Goal: Contribute content: Add original content to the website for others to see

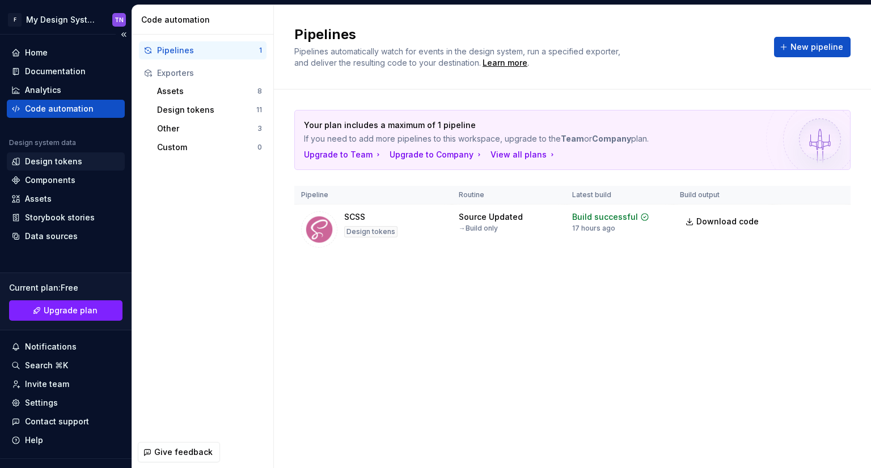
click at [39, 156] on div "Design tokens" at bounding box center [53, 161] width 57 height 11
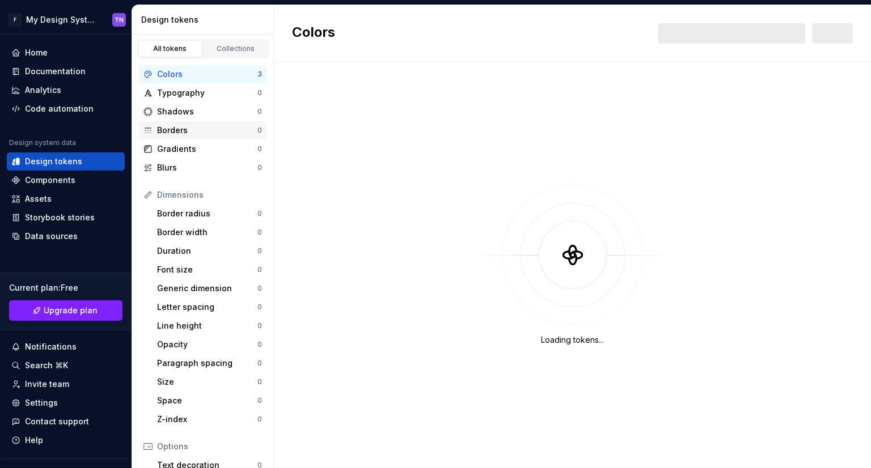
click at [213, 128] on div "Borders" at bounding box center [207, 130] width 100 height 11
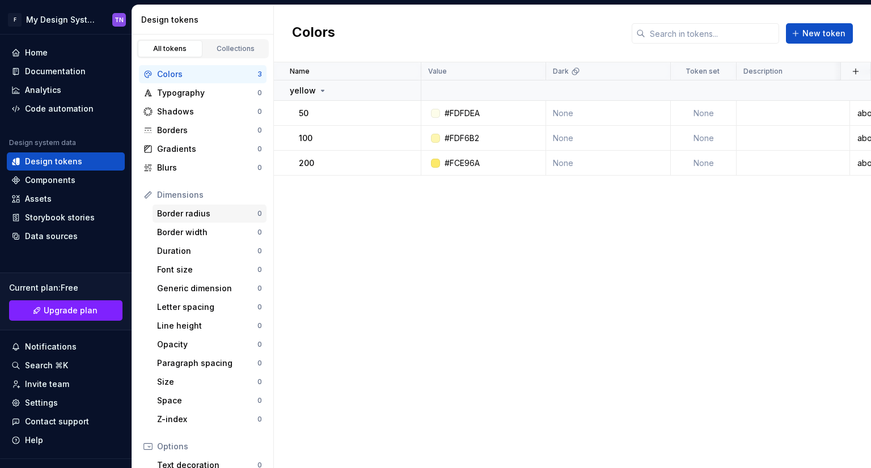
click at [204, 215] on div "Border radius" at bounding box center [207, 213] width 100 height 11
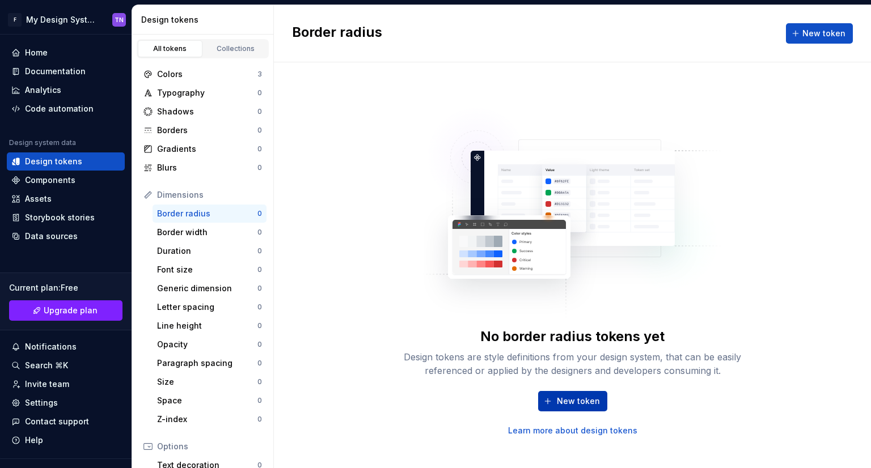
click at [594, 396] on span "New token" at bounding box center [578, 401] width 43 height 11
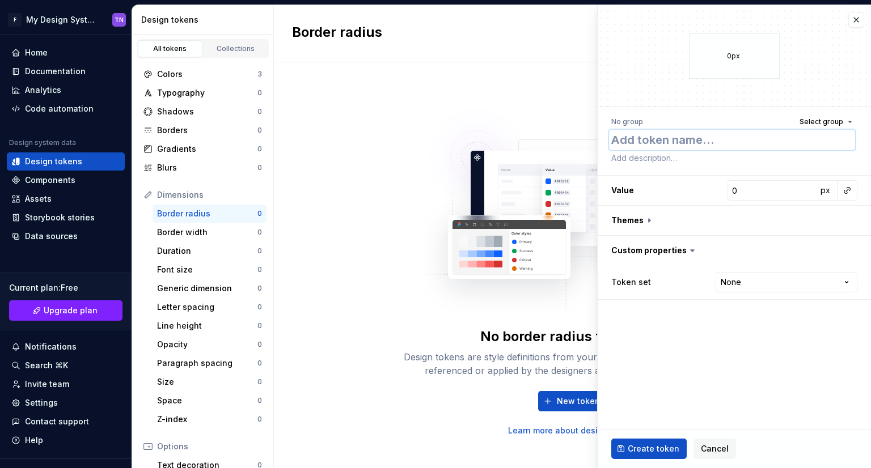
type textarea "*"
click at [673, 141] on textarea at bounding box center [732, 140] width 246 height 20
paste textarea "rounded-sm"
type textarea "rounded-sm"
type textarea "*"
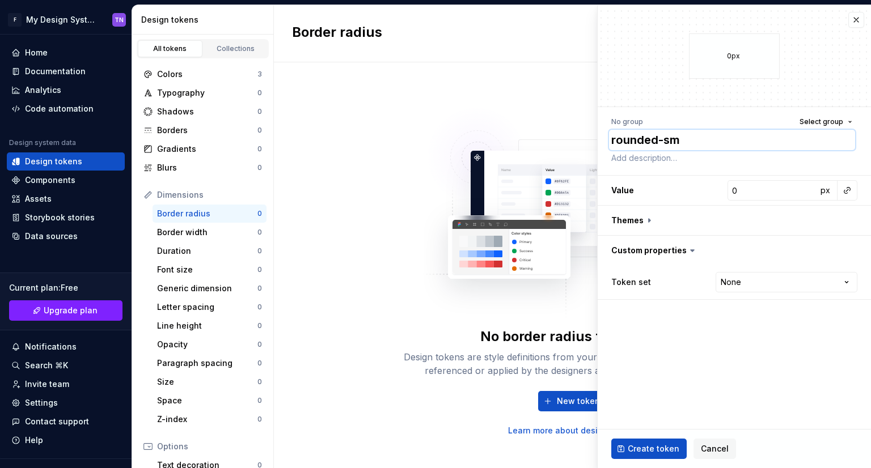
type textarea "rounded-sm"
click at [781, 191] on input "0" at bounding box center [773, 190] width 90 height 20
type textarea "*"
paste input "2"
type input "2"
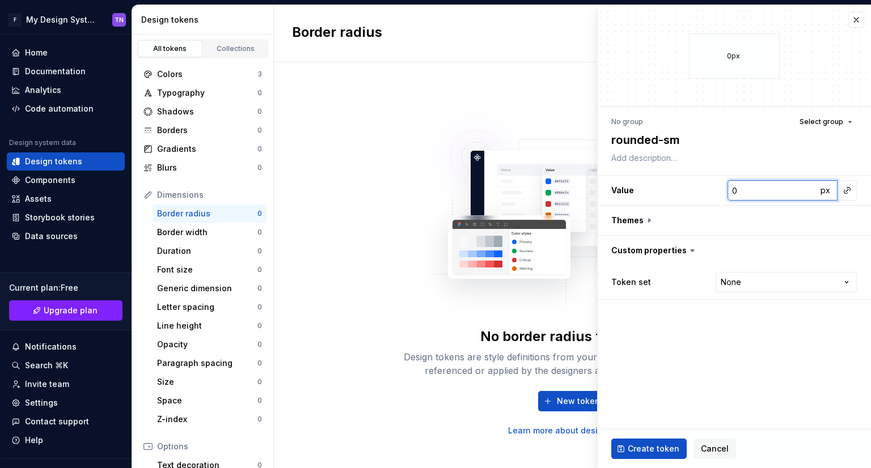
type textarea "*"
type input "2"
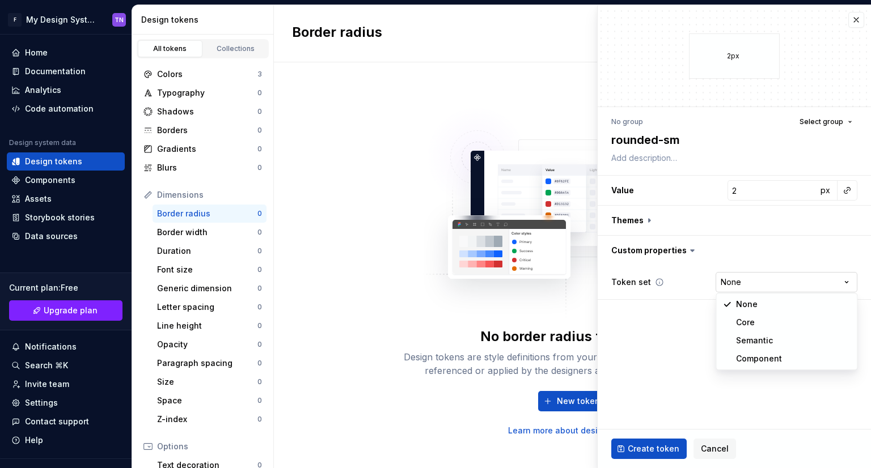
click at [762, 278] on html "F My Design System [GEOGRAPHIC_DATA] Home Documentation Analytics Code automati…" at bounding box center [435, 234] width 871 height 468
click at [677, 323] on html "F My Design System [GEOGRAPHIC_DATA] Home Documentation Analytics Code automati…" at bounding box center [435, 234] width 871 height 468
click at [643, 442] on button "Create token" at bounding box center [648, 449] width 75 height 20
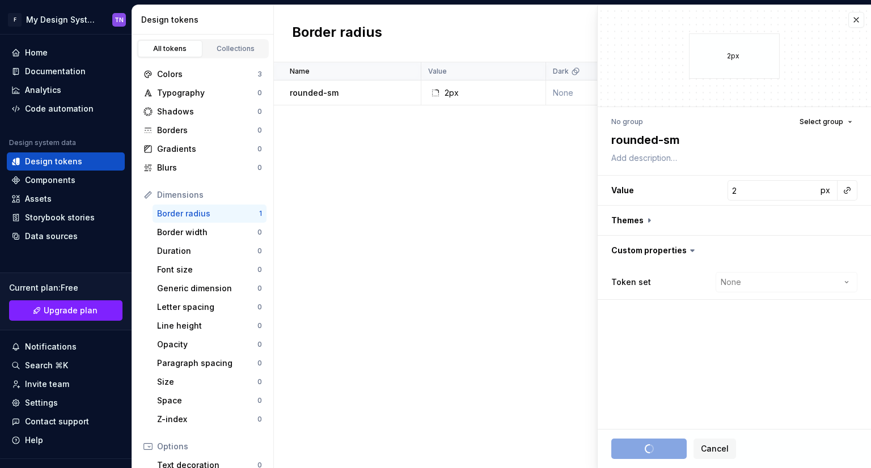
type textarea "*"
click at [514, 297] on div "Name Value Dark Token set Description Last updated rounded-sm 2px None None les…" at bounding box center [572, 265] width 597 height 406
type input "0"
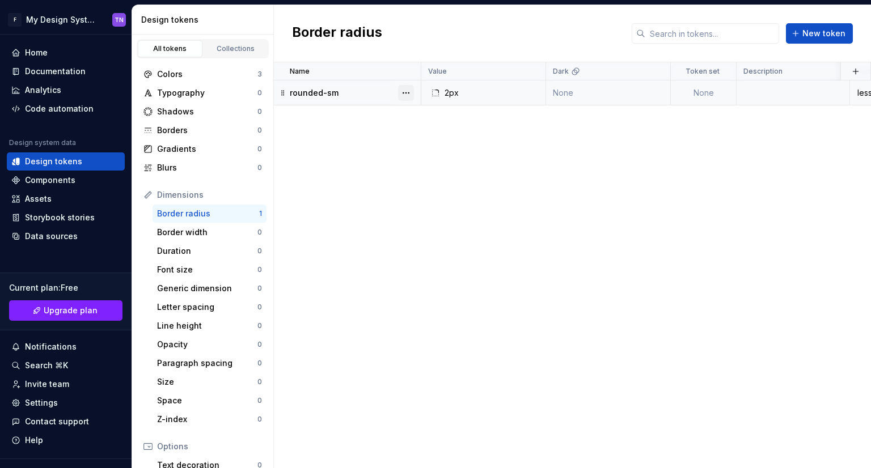
click at [401, 91] on button "button" at bounding box center [406, 93] width 16 height 16
click at [343, 92] on html "F My Design System [GEOGRAPHIC_DATA] Home Documentation Analytics Code automati…" at bounding box center [435, 234] width 871 height 468
click at [520, 94] on div "2px" at bounding box center [487, 92] width 116 height 11
click at [358, 94] on div "rounded-sm" at bounding box center [355, 92] width 130 height 11
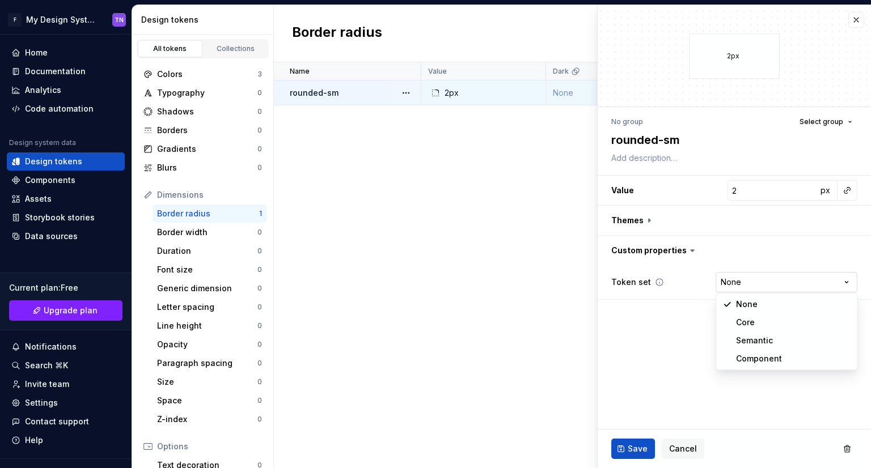
click at [805, 279] on html "F My Design System [GEOGRAPHIC_DATA] Home Documentation Analytics Code automati…" at bounding box center [435, 234] width 871 height 468
click at [658, 373] on html "F My Design System [GEOGRAPHIC_DATA] Home Documentation Analytics Code automati…" at bounding box center [435, 234] width 871 height 468
click at [484, 304] on div "Name Value Dark Token set Description Last updated rounded-sm 2px None None 1 m…" at bounding box center [572, 265] width 597 height 406
click at [856, 16] on button "button" at bounding box center [856, 20] width 16 height 16
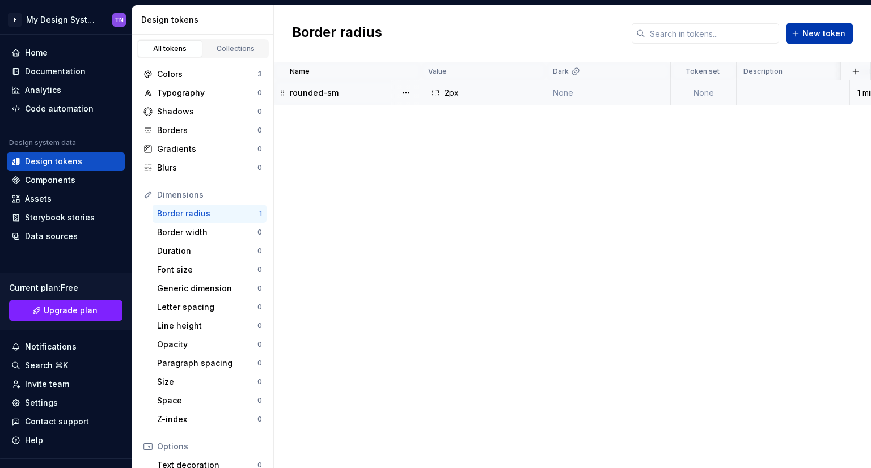
click at [826, 31] on span "New token" at bounding box center [823, 33] width 43 height 11
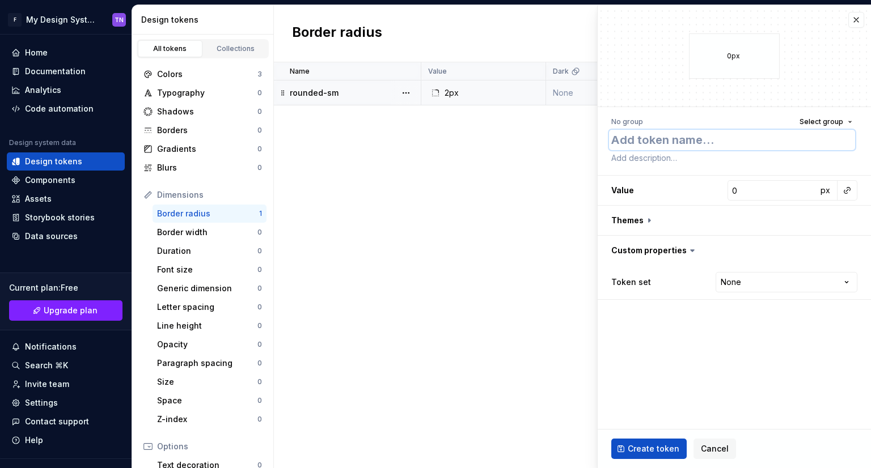
paste textarea "rounded"
type textarea "*"
type textarea "rounded"
click at [785, 195] on input "0" at bounding box center [773, 190] width 90 height 20
type textarea "*"
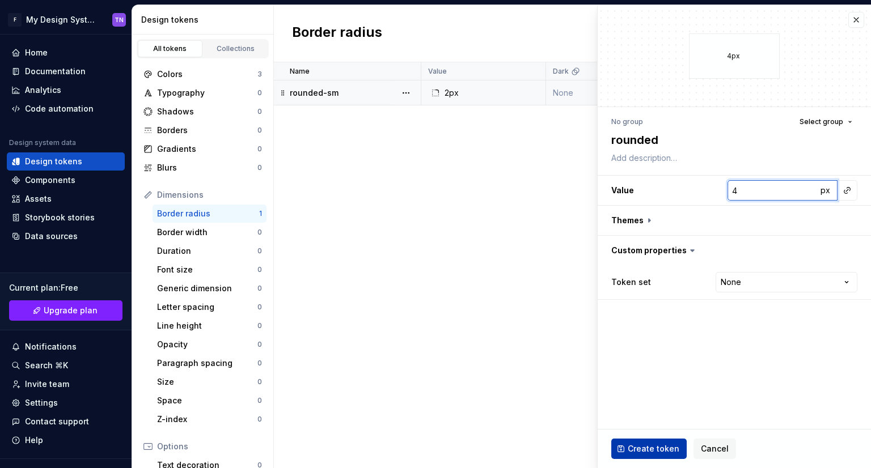
type input "4"
click at [653, 443] on span "Create token" at bounding box center [654, 448] width 52 height 11
type textarea "*"
type input "0"
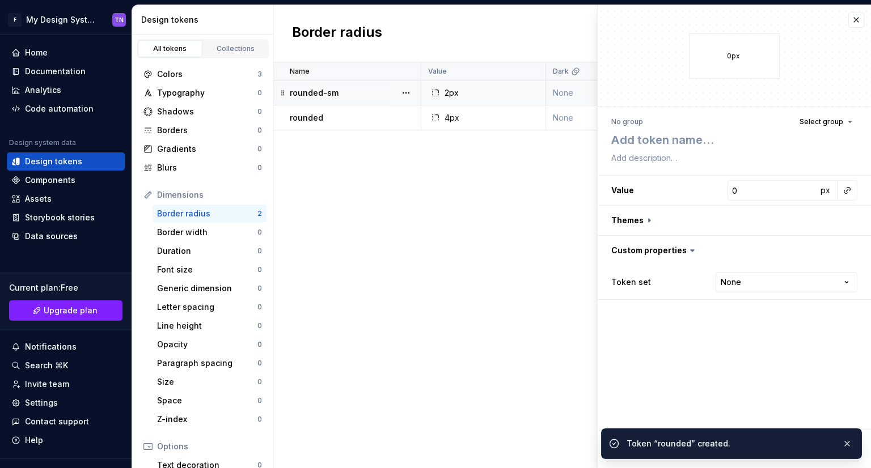
click at [515, 277] on div "Name Value Dark Token set Description Last updated rounded-sm 2px None None 1 m…" at bounding box center [572, 265] width 597 height 406
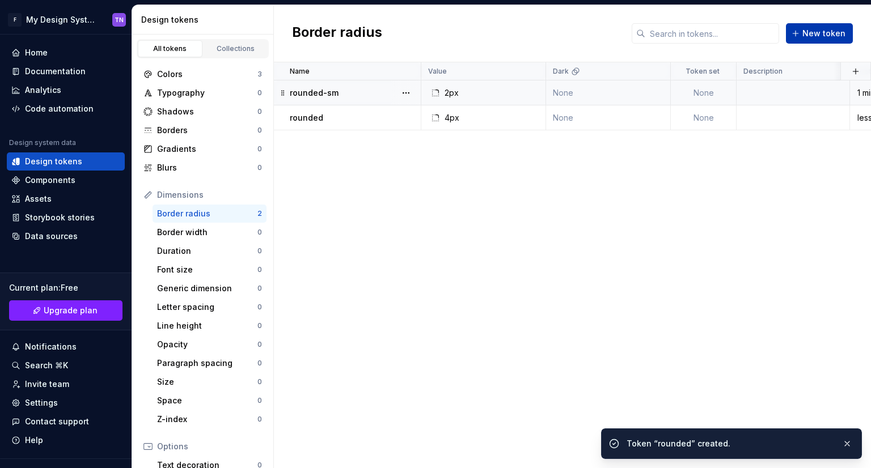
click at [819, 35] on span "New token" at bounding box center [823, 33] width 43 height 11
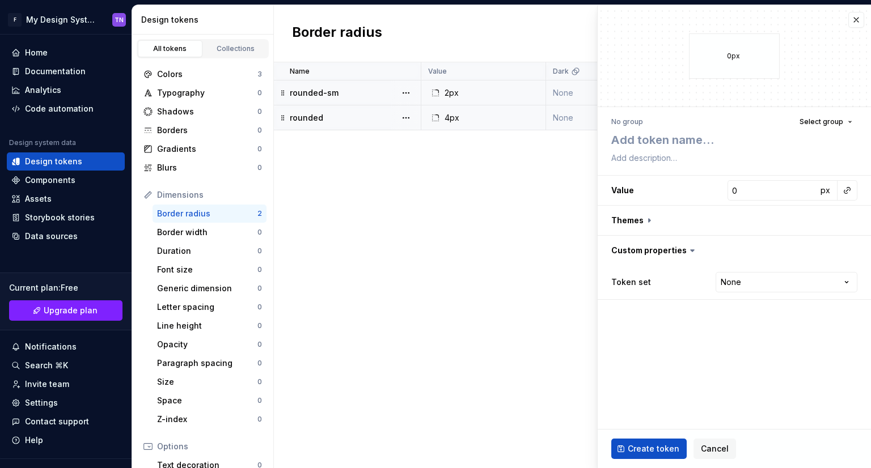
type textarea "*"
type textarea "rounded-md"
type textarea "*"
type input "6"
click at [649, 448] on span "Create token" at bounding box center [654, 448] width 52 height 11
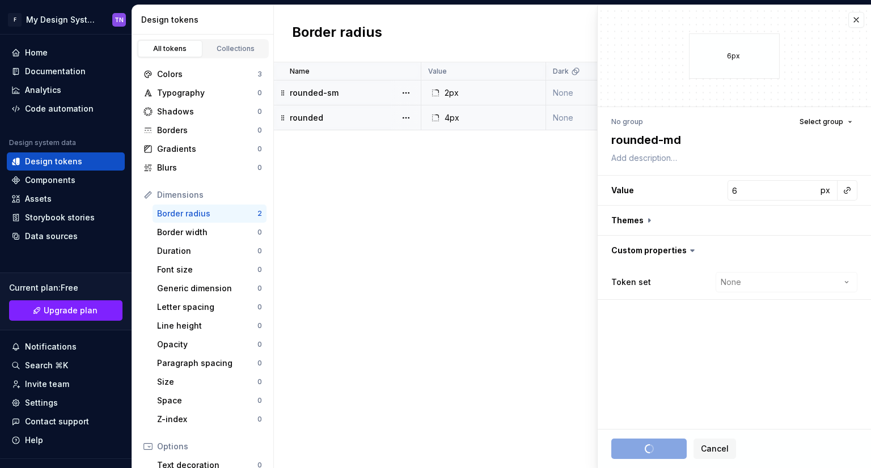
click at [438, 200] on div "Name Value Dark Token set Description Last updated rounded-sm 2px None None 1 m…" at bounding box center [572, 265] width 597 height 406
type textarea "*"
type input "0"
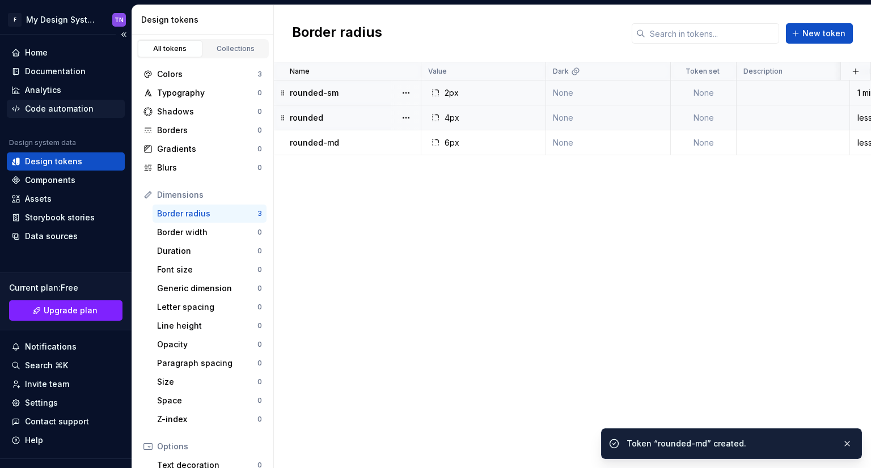
click at [40, 102] on div "Code automation" at bounding box center [66, 109] width 118 height 18
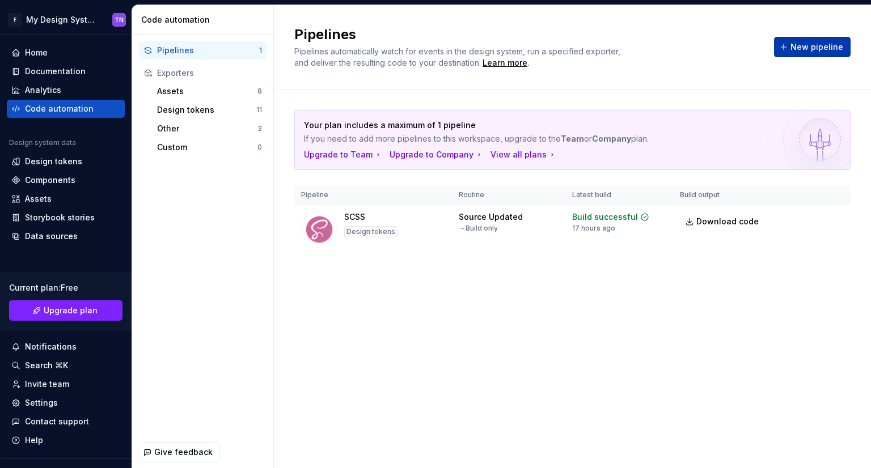
click at [823, 39] on button "New pipeline" at bounding box center [812, 47] width 77 height 20
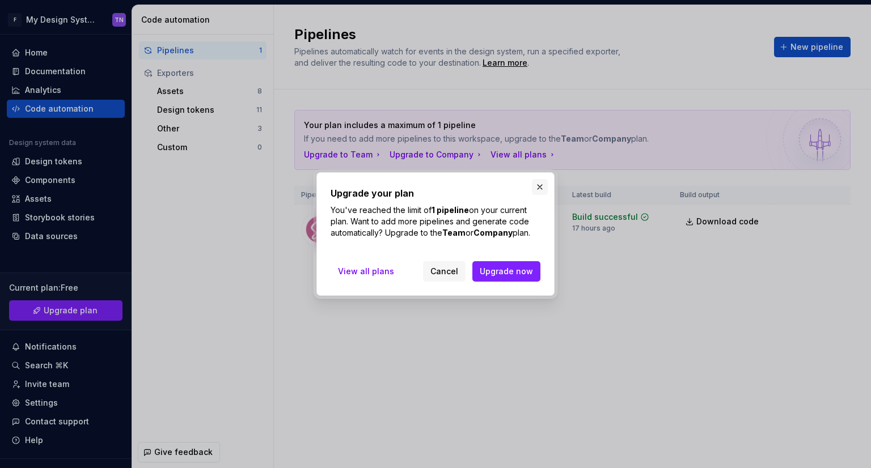
click at [542, 189] on button "button" at bounding box center [540, 187] width 16 height 16
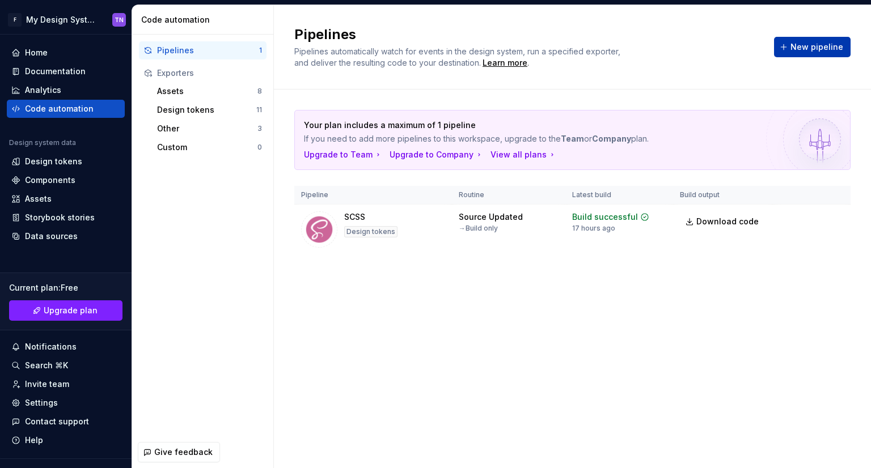
click at [806, 41] on button "New pipeline" at bounding box center [812, 47] width 77 height 20
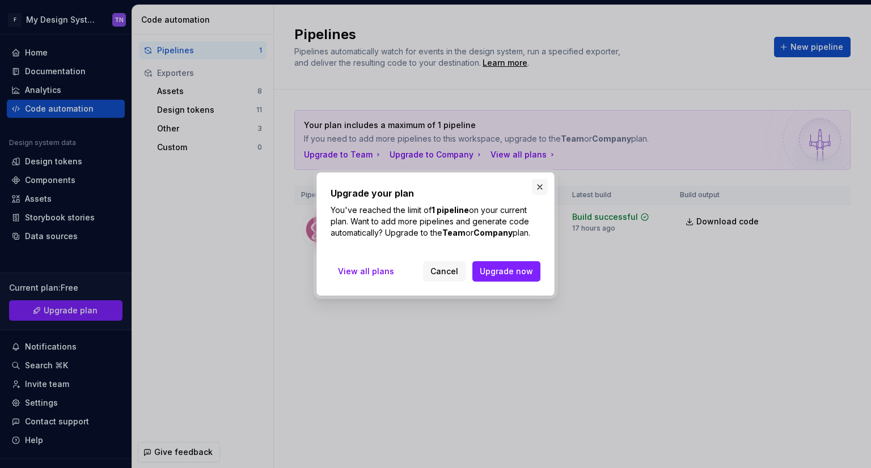
click at [538, 189] on button "button" at bounding box center [540, 187] width 16 height 16
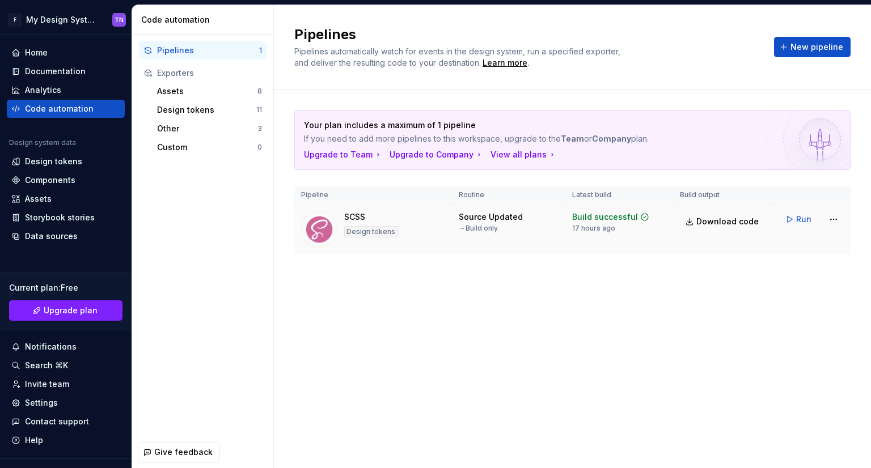
click at [329, 234] on img at bounding box center [319, 230] width 36 height 36
click at [367, 231] on div "Design tokens" at bounding box center [370, 231] width 53 height 11
click at [391, 232] on div "Design tokens" at bounding box center [370, 231] width 53 height 11
click at [493, 225] on div "→ Build only" at bounding box center [478, 228] width 39 height 9
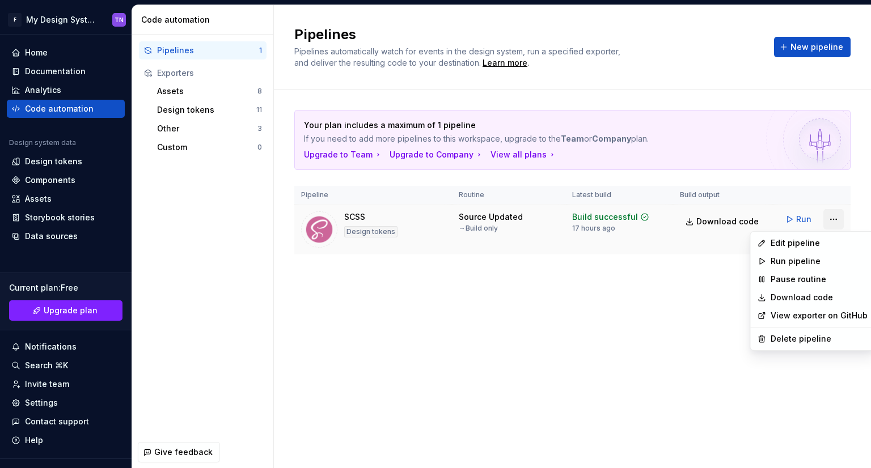
click at [835, 221] on html "F My Design System TN Home Documentation Analytics Code automation Design syste…" at bounding box center [435, 234] width 871 height 468
click at [805, 174] on html "F My Design System TN Home Documentation Analytics Code automation Design syste…" at bounding box center [435, 234] width 871 height 468
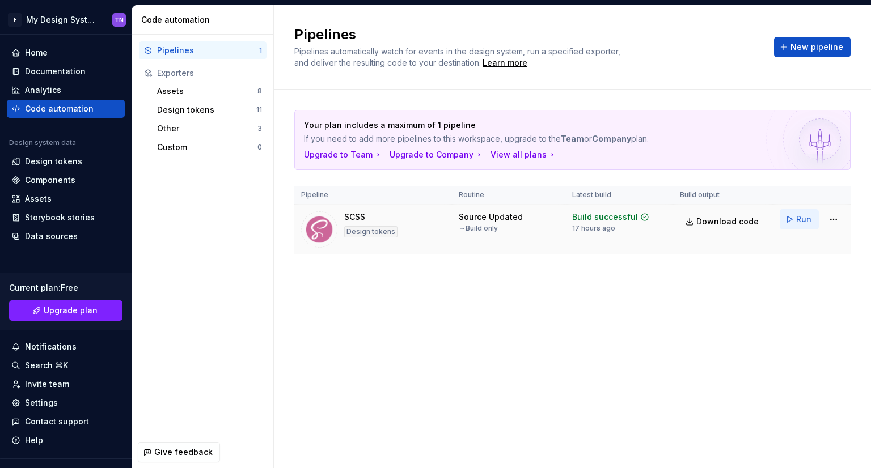
click at [796, 216] on button "Run" at bounding box center [799, 219] width 39 height 20
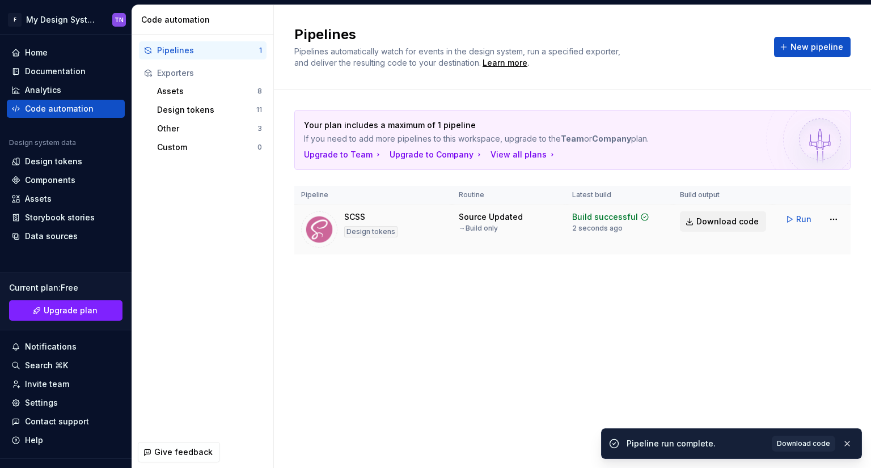
click at [728, 227] on link "Download code" at bounding box center [723, 222] width 86 height 20
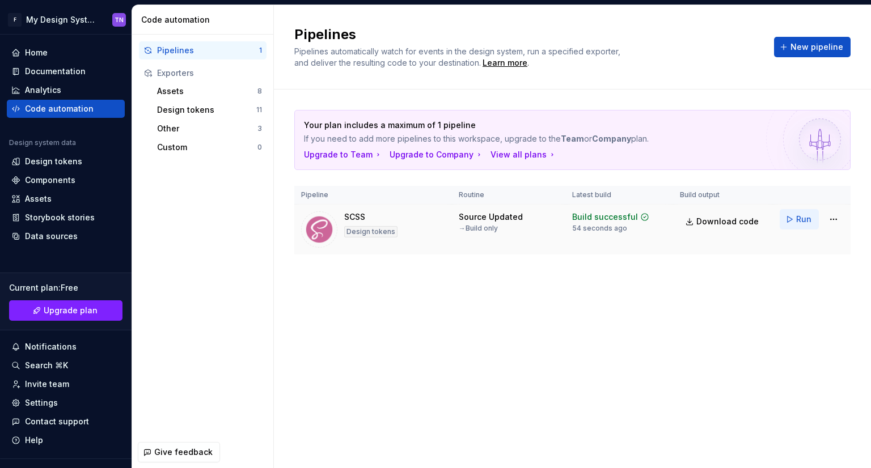
click at [817, 219] on button "Run" at bounding box center [799, 219] width 39 height 20
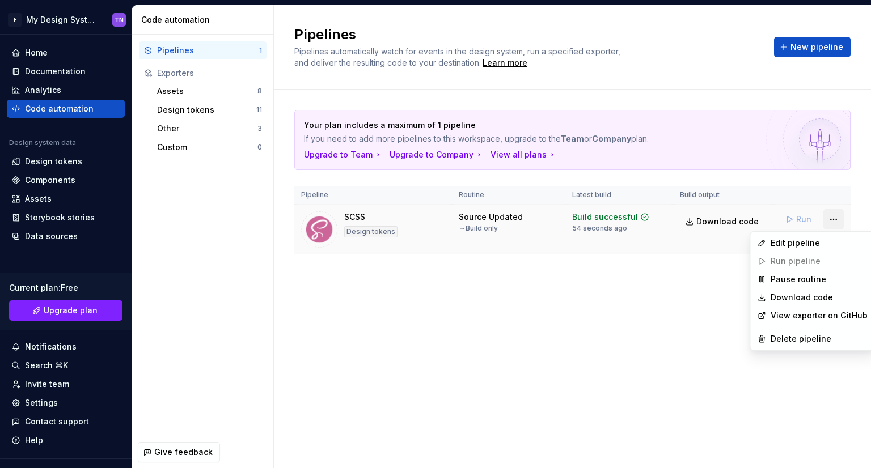
click at [837, 225] on html "F My Design System TN Home Documentation Analytics Code automation Design syste…" at bounding box center [435, 234] width 871 height 468
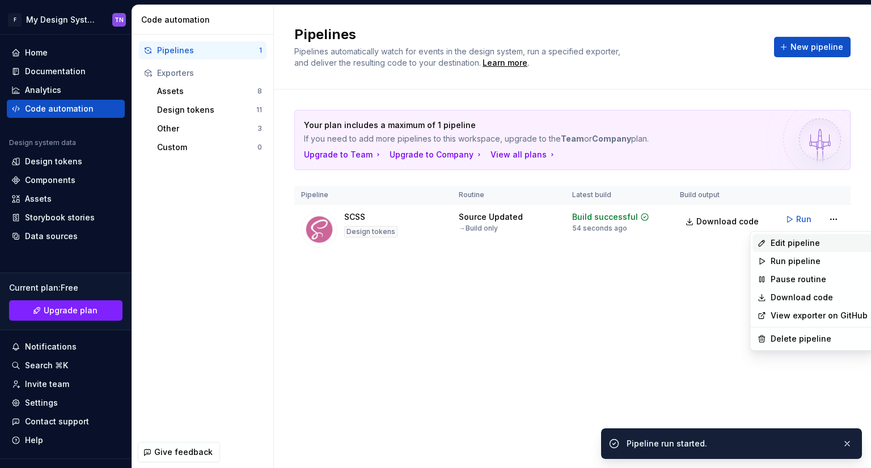
click at [822, 241] on div "Edit pipeline" at bounding box center [819, 243] width 97 height 11
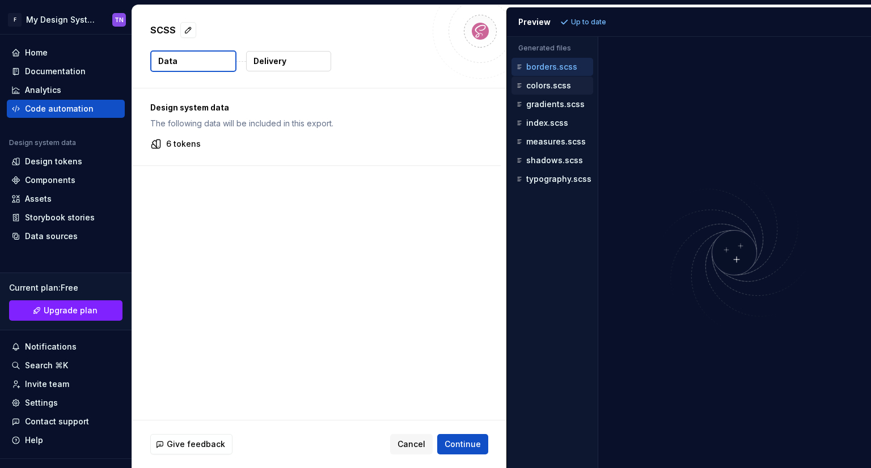
click at [563, 89] on p "colors.scss" at bounding box center [548, 85] width 45 height 9
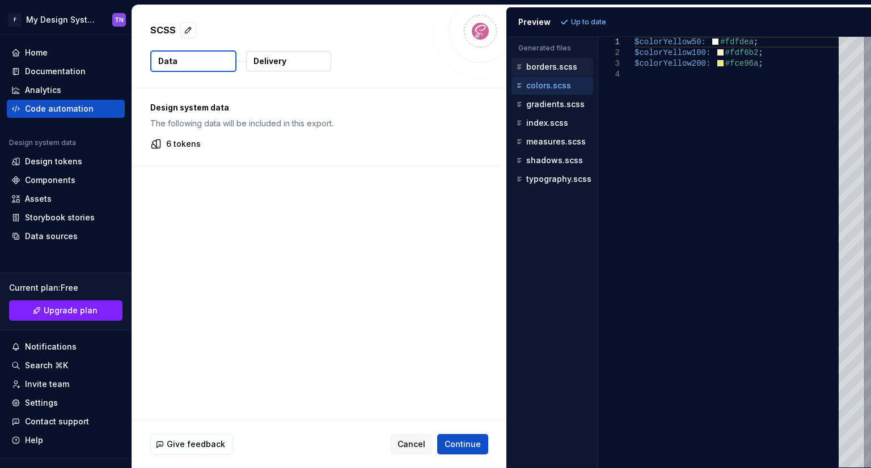
click at [563, 69] on p "borders.scss" at bounding box center [551, 66] width 51 height 9
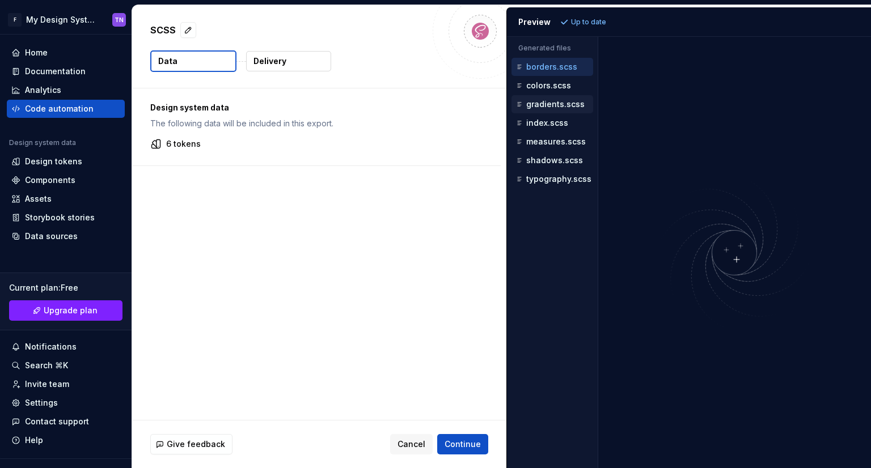
click at [549, 107] on p "gradients.scss" at bounding box center [555, 104] width 58 height 9
click at [554, 119] on p "index.scss" at bounding box center [547, 123] width 42 height 9
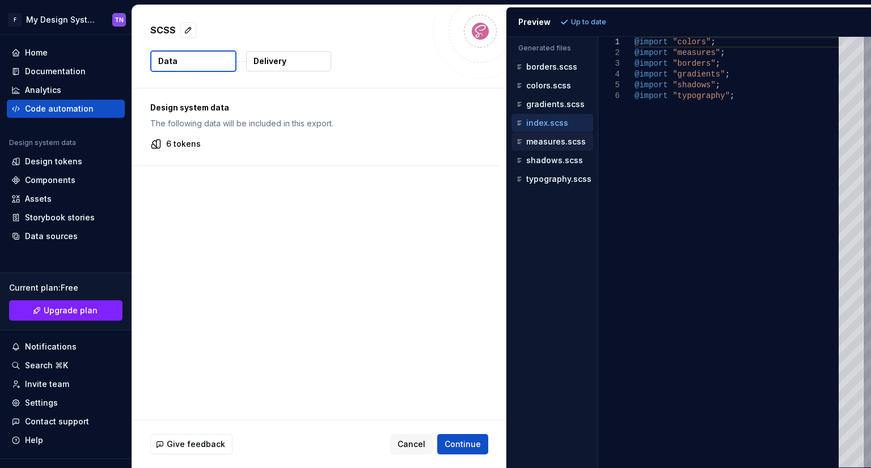
click at [550, 148] on div "measures.scss" at bounding box center [553, 142] width 82 height 18
click at [554, 142] on p "measures.scss" at bounding box center [556, 141] width 60 height 9
type textarea "**********"
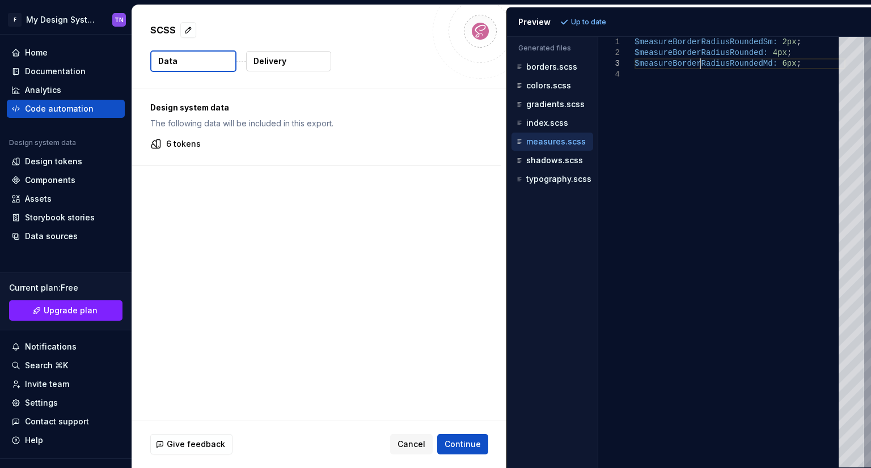
click at [698, 65] on div "$measureBorderRadiusRoundedSm: 2px ; $measureBorderRadiusRounded: 4px ; $measur…" at bounding box center [740, 252] width 211 height 431
click at [672, 64] on div "$measureBorderRadiusRoundedSm: 2px ; $measureBorderRadiusRounded: 4px ; $measur…" at bounding box center [740, 252] width 211 height 431
click at [269, 62] on p "Delivery" at bounding box center [269, 61] width 33 height 11
click at [255, 219] on div "Design system data The following data will be included in this export. 6 tokens" at bounding box center [319, 254] width 374 height 332
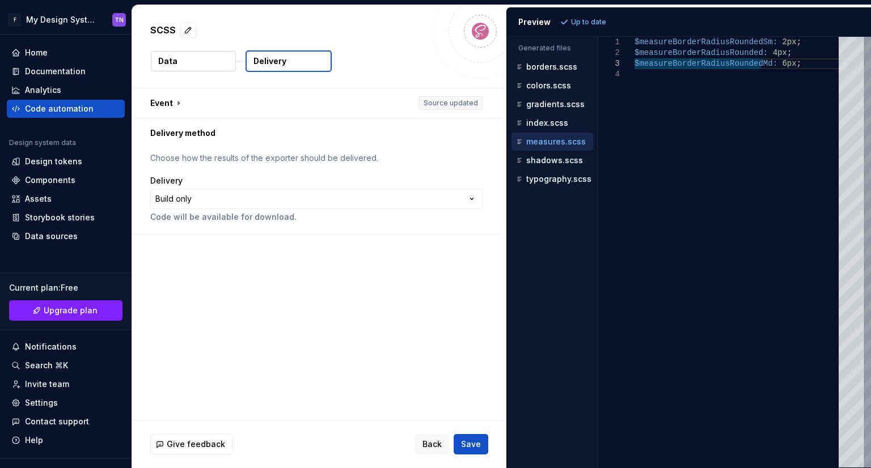
click at [279, 64] on p "Delivery" at bounding box center [269, 61] width 33 height 11
click at [278, 201] on html "**********" at bounding box center [435, 234] width 871 height 468
click at [188, 22] on button "button" at bounding box center [188, 30] width 16 height 16
type textarea "*"
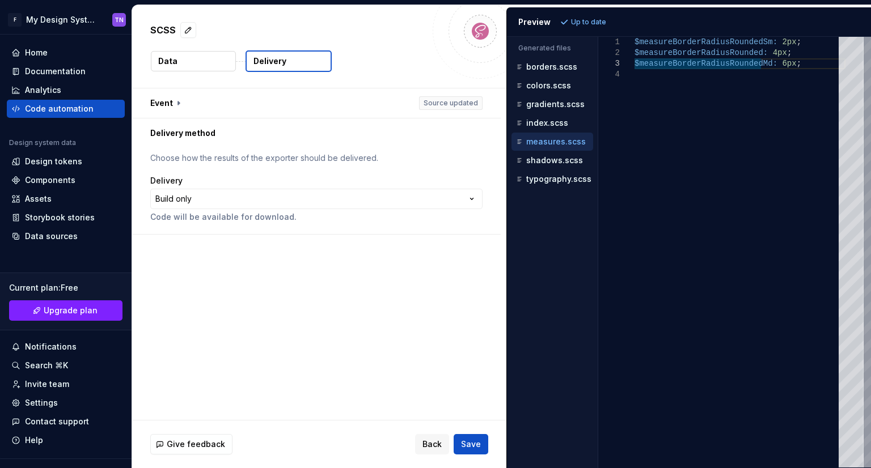
click at [236, 314] on div "**********" at bounding box center [319, 254] width 374 height 332
click at [489, 23] on div at bounding box center [480, 31] width 95 height 95
click at [489, 24] on img at bounding box center [480, 31] width 23 height 23
click at [445, 107] on button "button" at bounding box center [316, 102] width 369 height 29
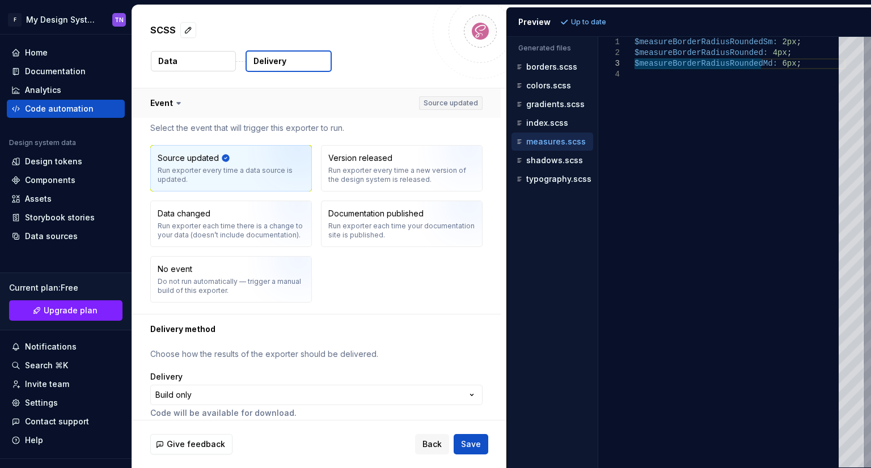
click at [445, 107] on button "button" at bounding box center [316, 102] width 369 height 29
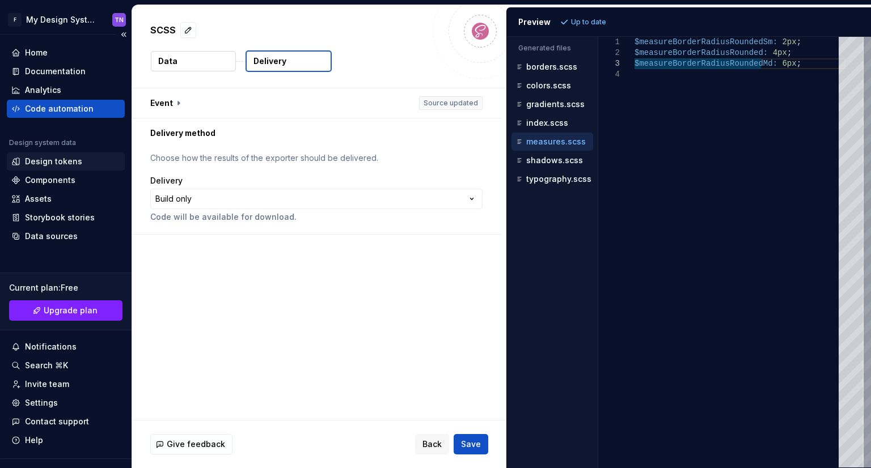
click at [73, 162] on div "Design tokens" at bounding box center [53, 161] width 57 height 11
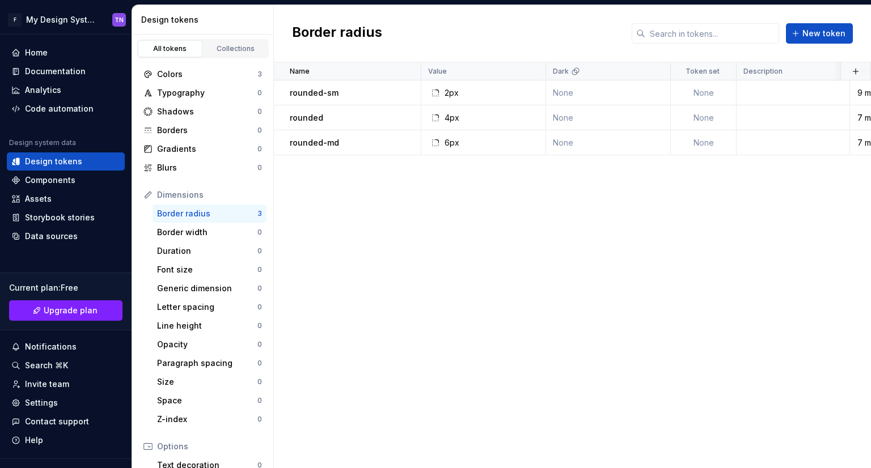
click at [400, 282] on div "Name Value Dark Token set Description Last updated rounded-sm 2px None None 9 m…" at bounding box center [572, 265] width 597 height 406
click at [517, 295] on div "Name Value Dark Token set Description Last updated rounded-sm 2px None None 9 m…" at bounding box center [572, 265] width 597 height 406
click at [815, 187] on div "Name Value Dark Token set Description Last updated rounded-sm 2px None None 9 m…" at bounding box center [572, 265] width 597 height 406
click at [390, 234] on div "Name Value Dark Token set Description Last updated rounded-sm 2px None None 9 m…" at bounding box center [572, 265] width 597 height 406
click at [413, 40] on div "Border radius New token" at bounding box center [572, 33] width 597 height 57
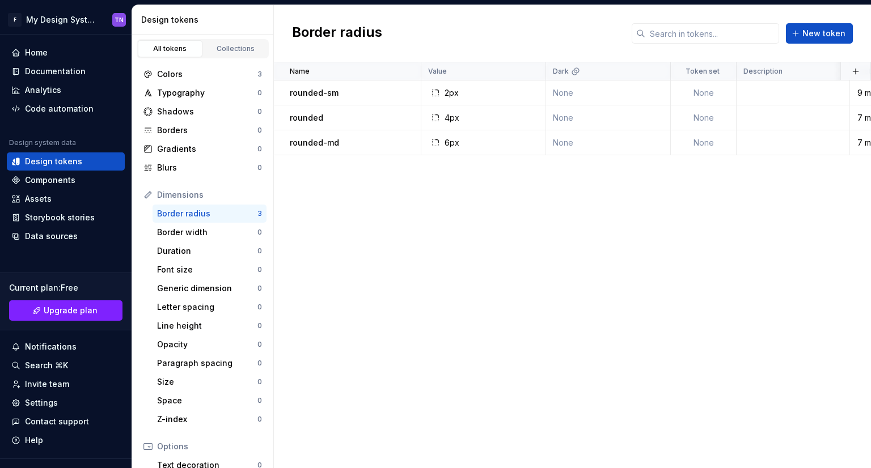
click at [442, 38] on div "Border radius New token" at bounding box center [572, 33] width 597 height 57
click at [438, 38] on div "Border radius New token" at bounding box center [572, 33] width 597 height 57
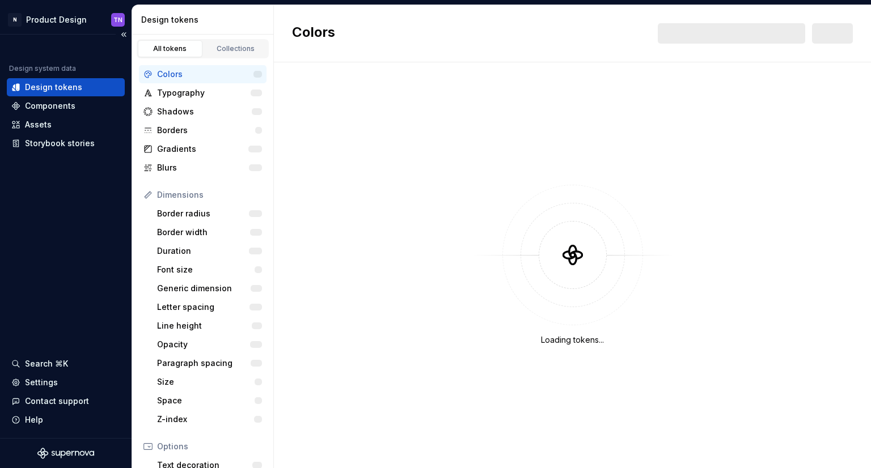
click at [30, 274] on div "Design system data Design tokens Components Assets Storybook stories Search ⌘K …" at bounding box center [66, 237] width 132 height 404
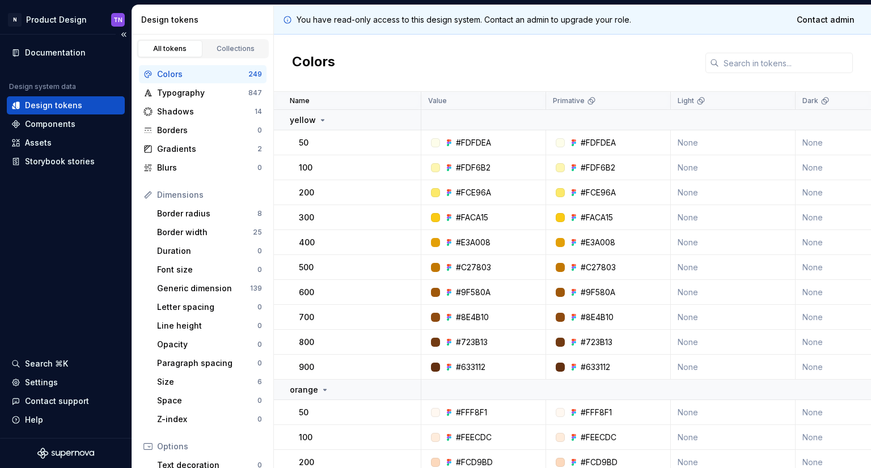
click at [45, 297] on div "Documentation Design system data Design tokens Components Assets Storybook stor…" at bounding box center [66, 237] width 132 height 404
click at [57, 256] on div "Documentation Design system data Design tokens Components Assets Storybook stor…" at bounding box center [66, 237] width 132 height 404
click at [58, 316] on div "Documentation Design system data Design tokens Components Assets Storybook stor…" at bounding box center [66, 237] width 132 height 404
click at [62, 276] on div "Documentation Design system data Design tokens Components Assets Storybook stor…" at bounding box center [66, 237] width 132 height 404
click at [215, 214] on div "Border radius" at bounding box center [207, 213] width 100 height 11
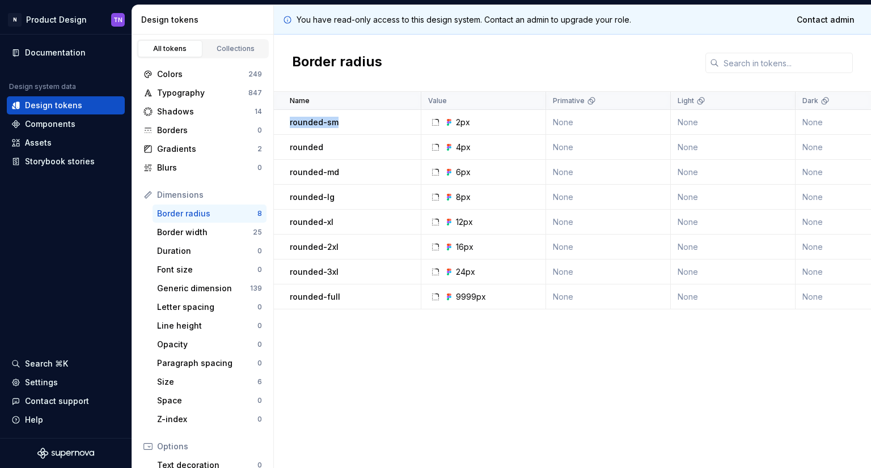
drag, startPoint x: 339, startPoint y: 125, endPoint x: 345, endPoint y: 124, distance: 6.3
copy p "rounded-sm"
drag, startPoint x: 470, startPoint y: 120, endPoint x: 445, endPoint y: 124, distance: 25.2
click at [445, 124] on div "2px" at bounding box center [458, 122] width 26 height 11
copy div "2px"
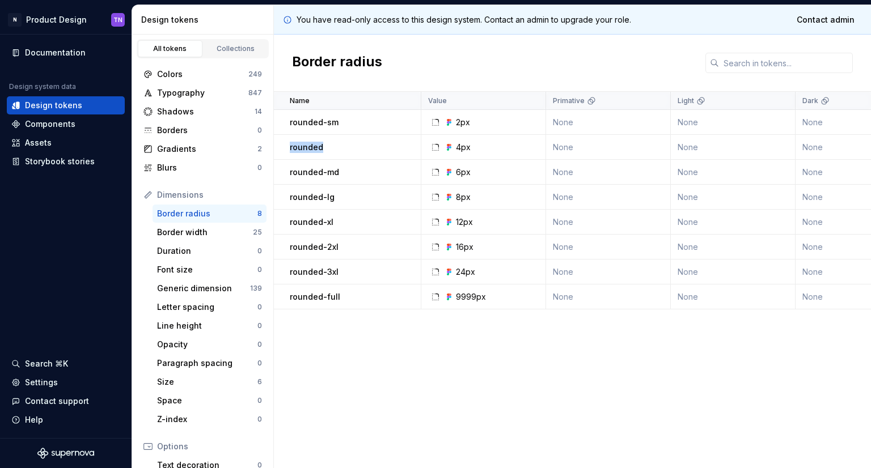
drag, startPoint x: 324, startPoint y: 148, endPoint x: 290, endPoint y: 150, distance: 34.7
click at [290, 150] on div "rounded" at bounding box center [355, 147] width 130 height 11
copy p "rounded"
drag, startPoint x: 352, startPoint y: 174, endPoint x: 277, endPoint y: 173, distance: 74.9
click at [277, 173] on td "rounded-md" at bounding box center [347, 172] width 147 height 25
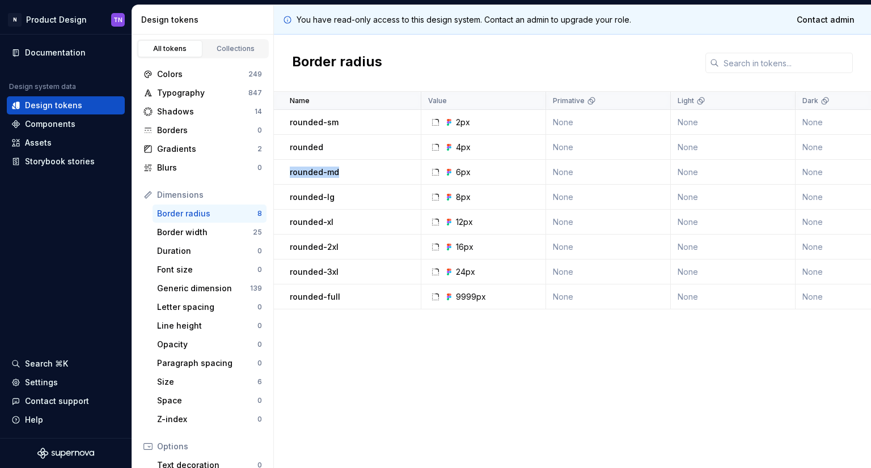
copy p "rounded-md"
click at [492, 404] on div "Name Value Primative Light Dark Collection Token set Product Website Descriptio…" at bounding box center [572, 280] width 597 height 377
